Goal: Complete application form

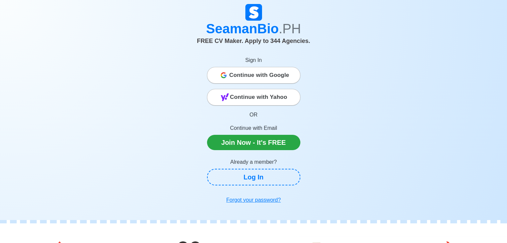
scroll to position [33, 0]
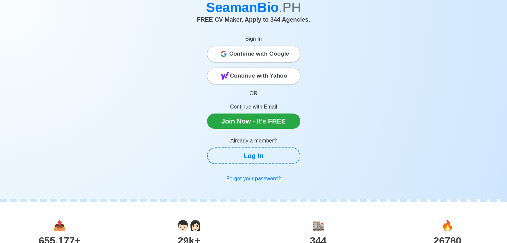
click at [268, 55] on span "Continue with Google" at bounding box center [259, 53] width 60 height 13
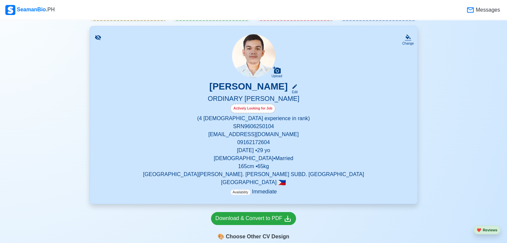
scroll to position [33, 0]
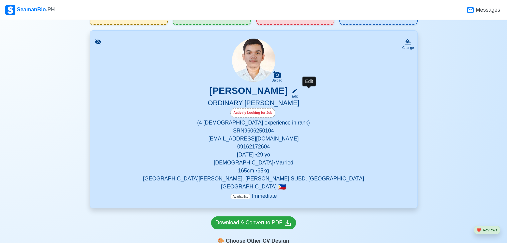
click at [298, 89] on icon at bounding box center [295, 91] width 6 height 6
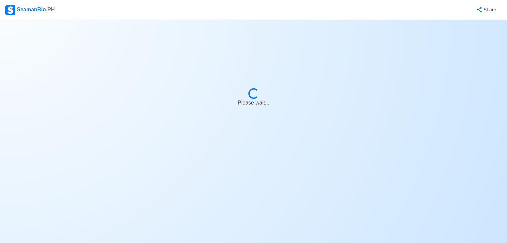
select select "Actively Looking for Job"
select select "Visible for Hiring"
select select "Married"
select select "[DEMOGRAPHIC_DATA]"
select select "PH"
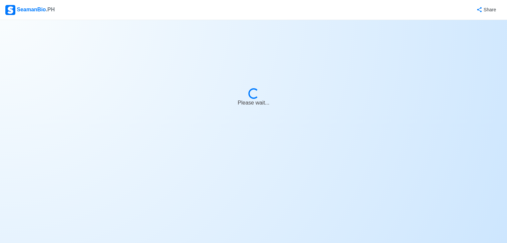
select select "0"
select select "4"
select select "4102416000000"
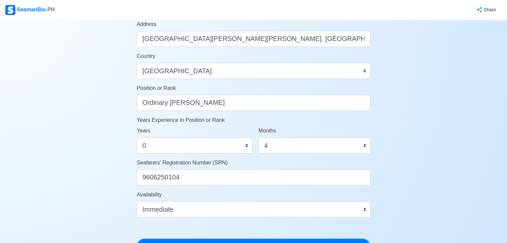
scroll to position [400, 0]
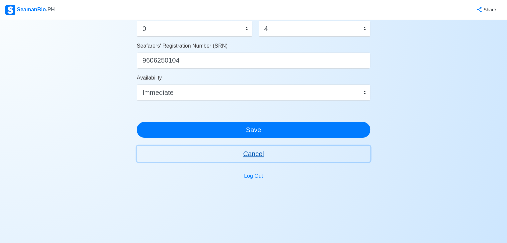
click at [259, 155] on button "Cancel" at bounding box center [254, 154] width 234 height 16
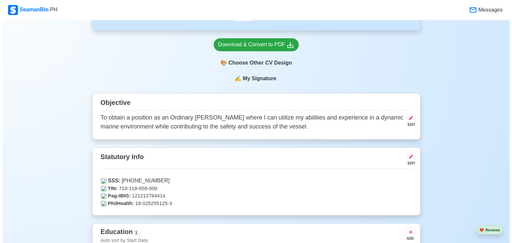
scroll to position [300, 0]
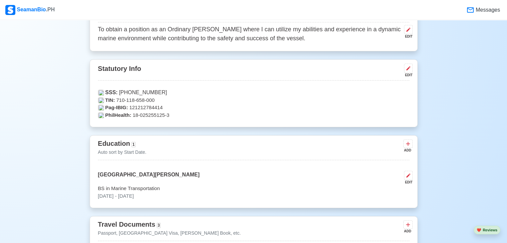
click at [157, 103] on p "TIN: 710-118-658-000" at bounding box center [253, 101] width 311 height 8
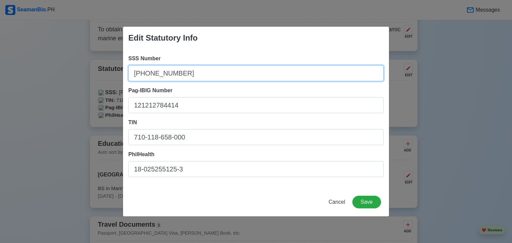
click at [208, 73] on input "08-2795819-9" at bounding box center [255, 73] width 255 height 16
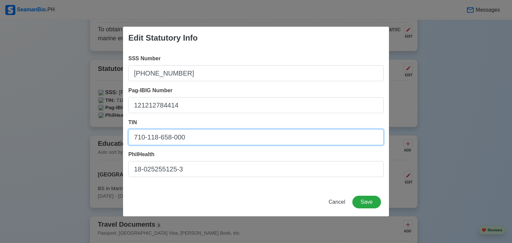
click at [193, 136] on input "710-118-658-000" at bounding box center [255, 137] width 255 height 16
